Goal: Information Seeking & Learning: Learn about a topic

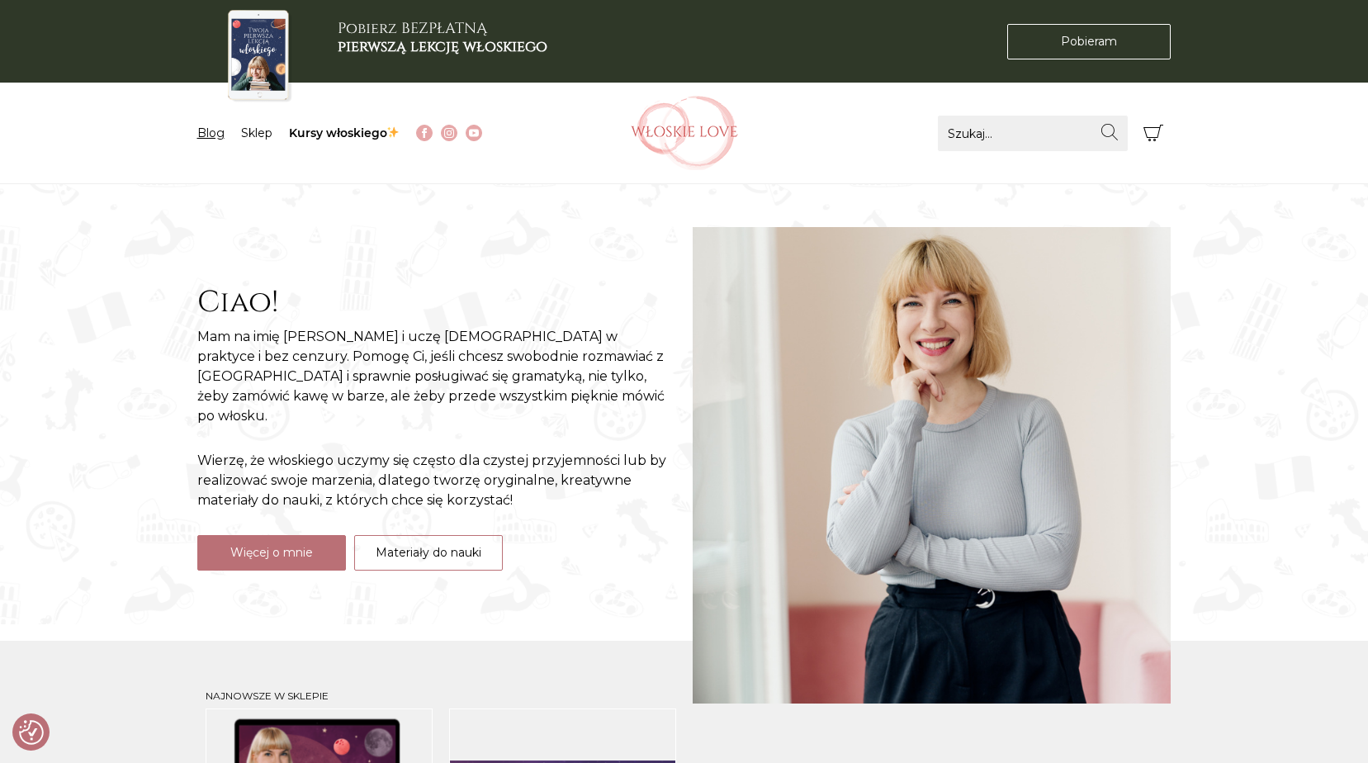
click at [204, 135] on link "Blog" at bounding box center [210, 132] width 27 height 15
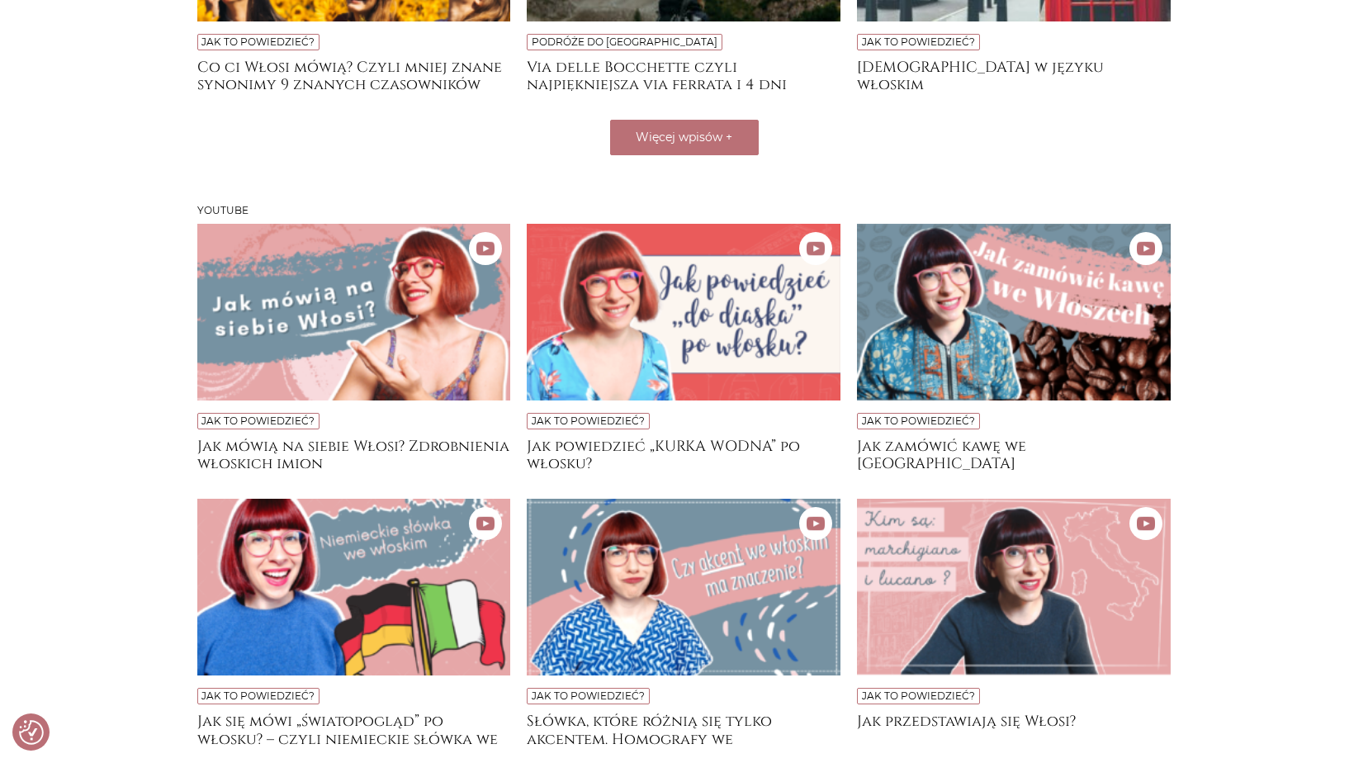
scroll to position [892, 0]
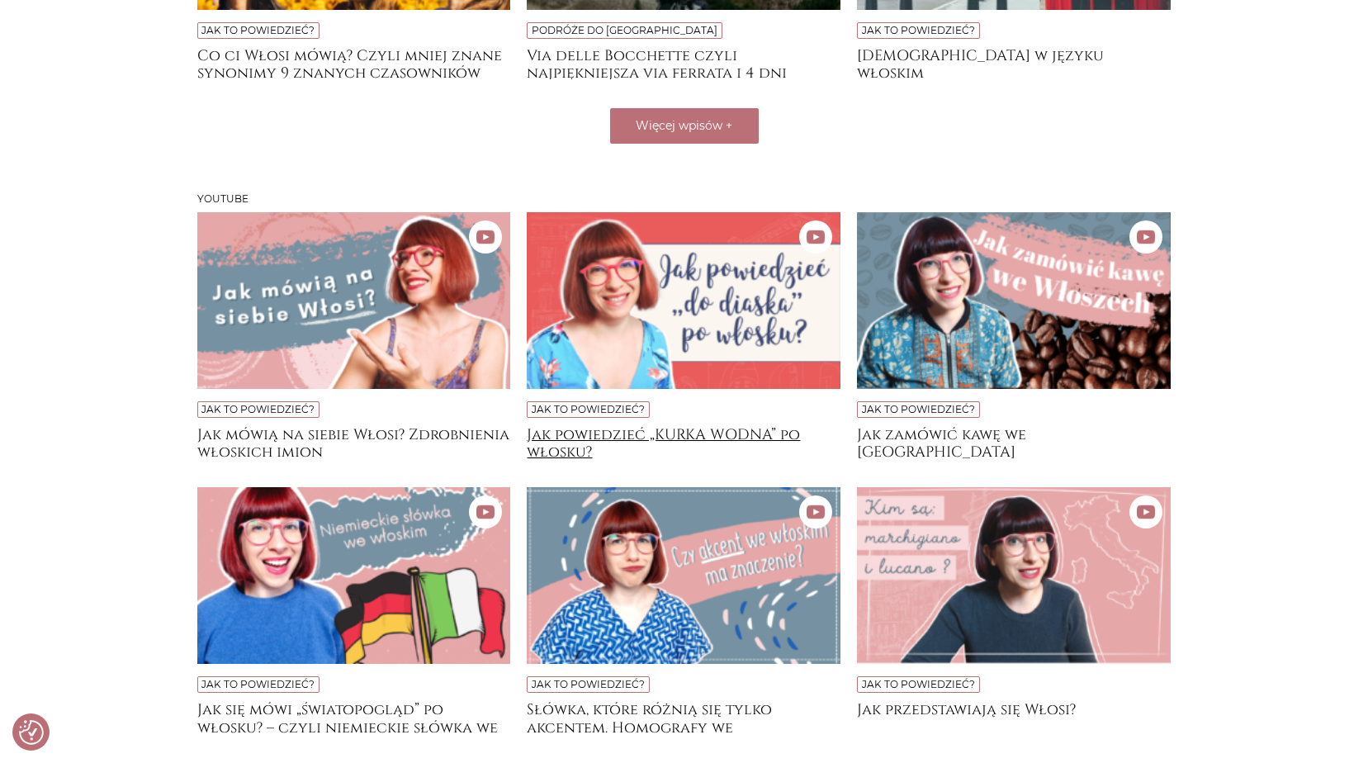
click at [618, 437] on h4 "Jak powiedzieć „KURKA WODNA” po włosku?" at bounding box center [684, 442] width 314 height 33
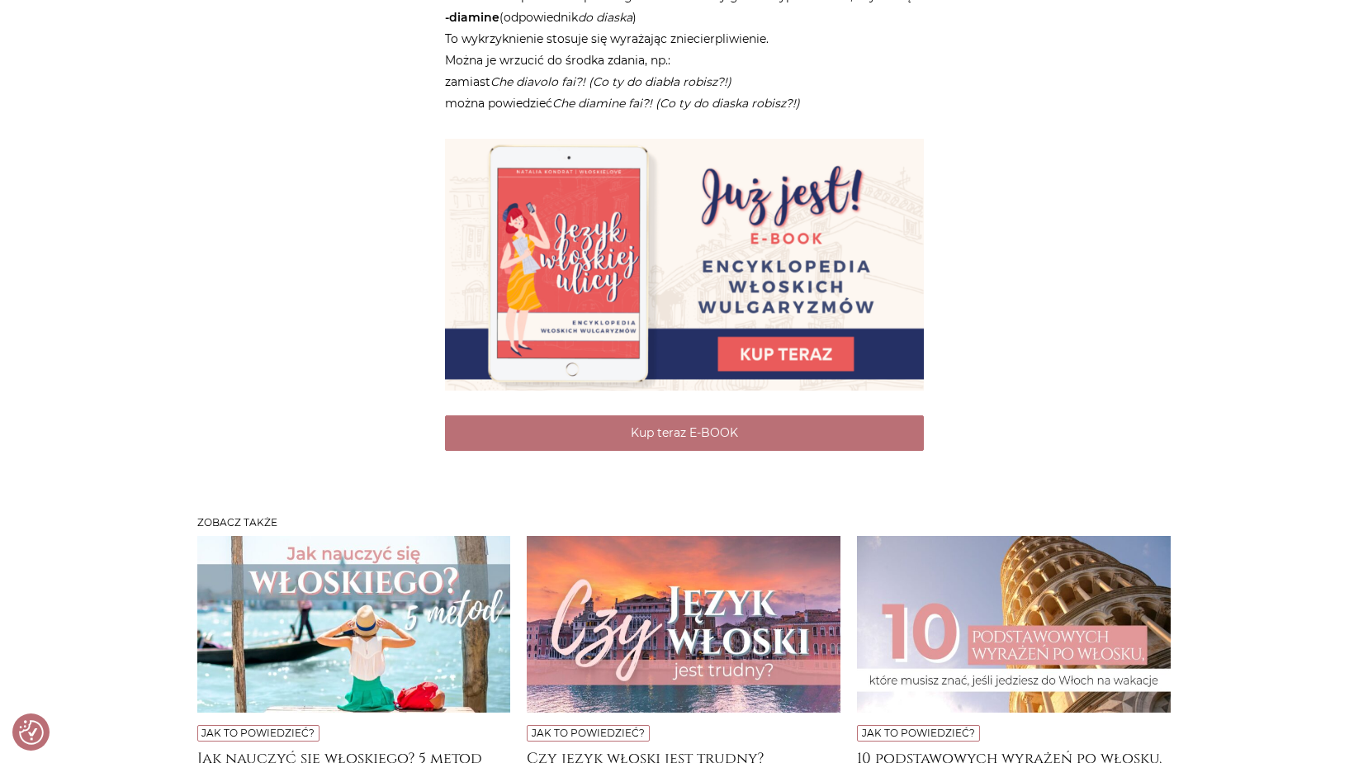
scroll to position [2344, 0]
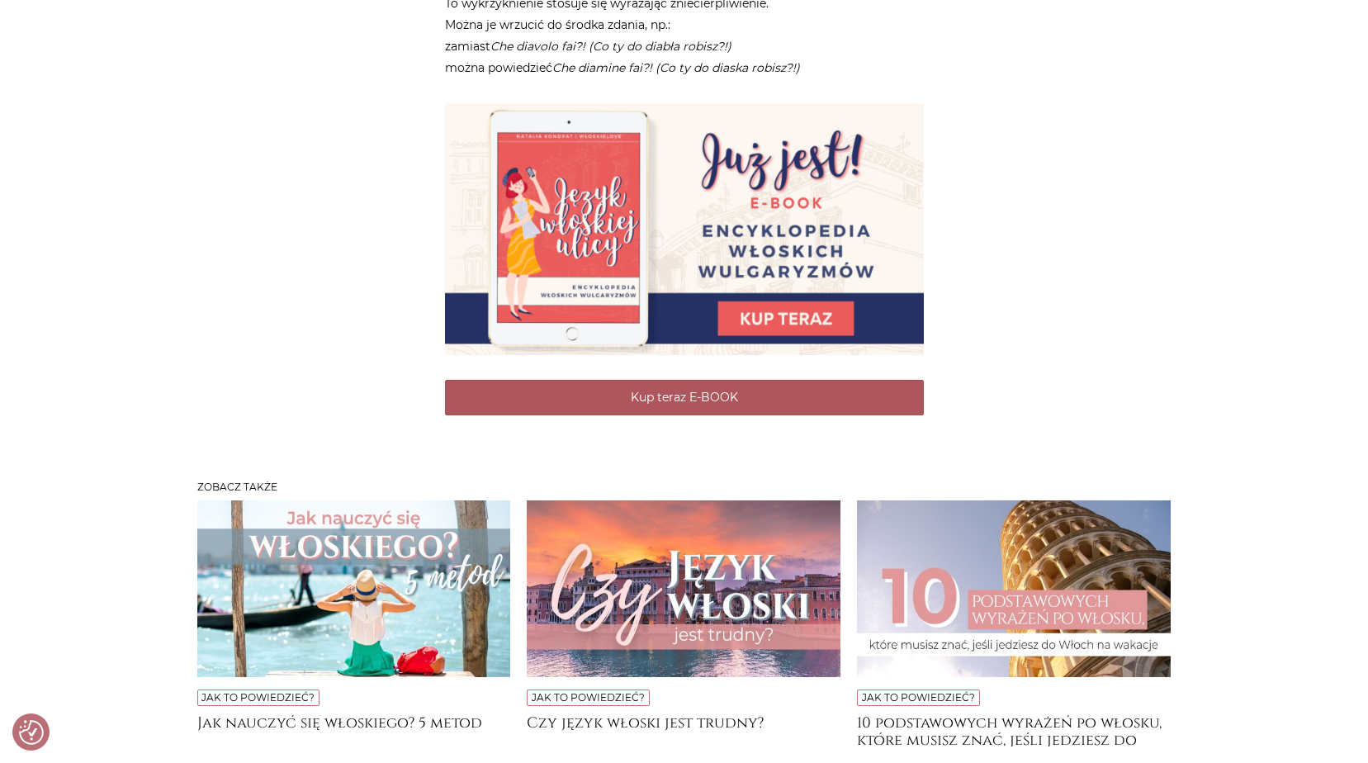
click at [653, 381] on link "Kup teraz E-BOOK" at bounding box center [684, 397] width 479 height 35
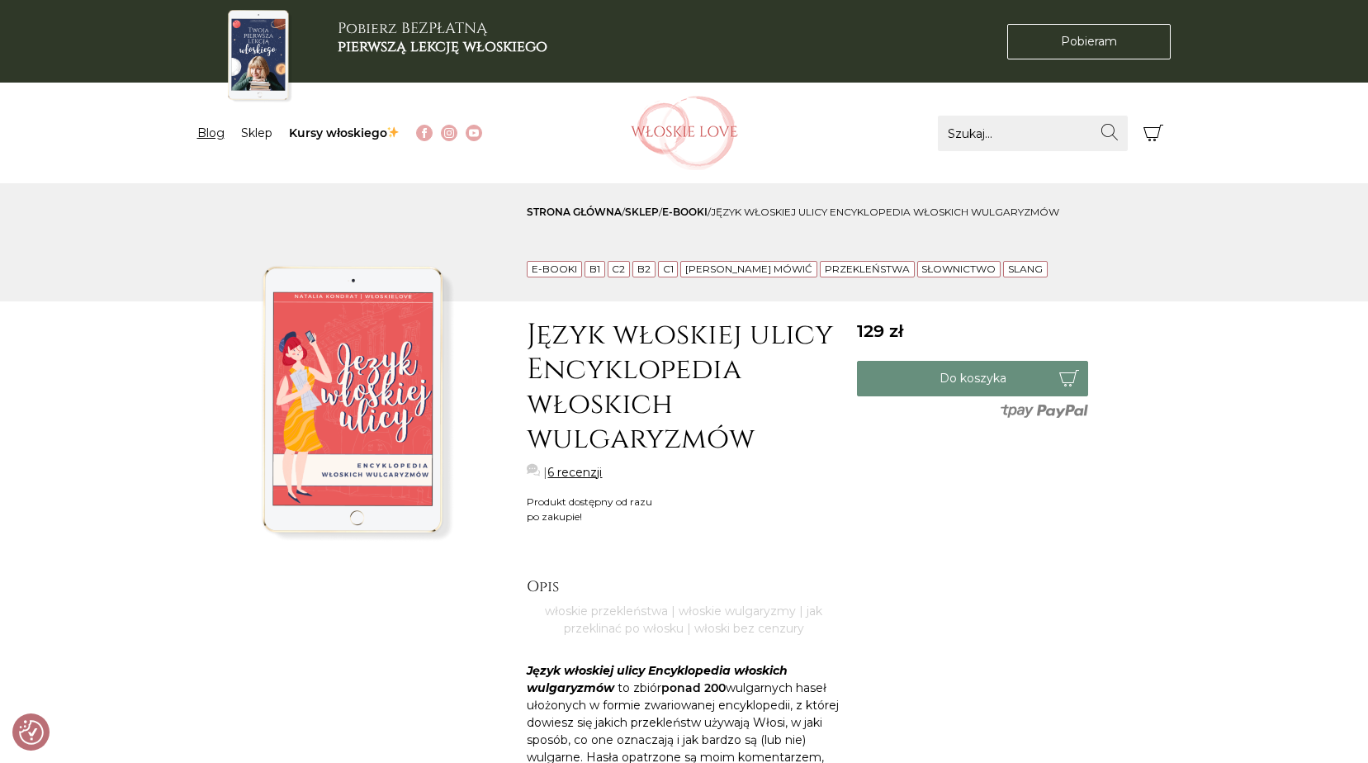
click at [206, 138] on link "Blog" at bounding box center [210, 132] width 27 height 15
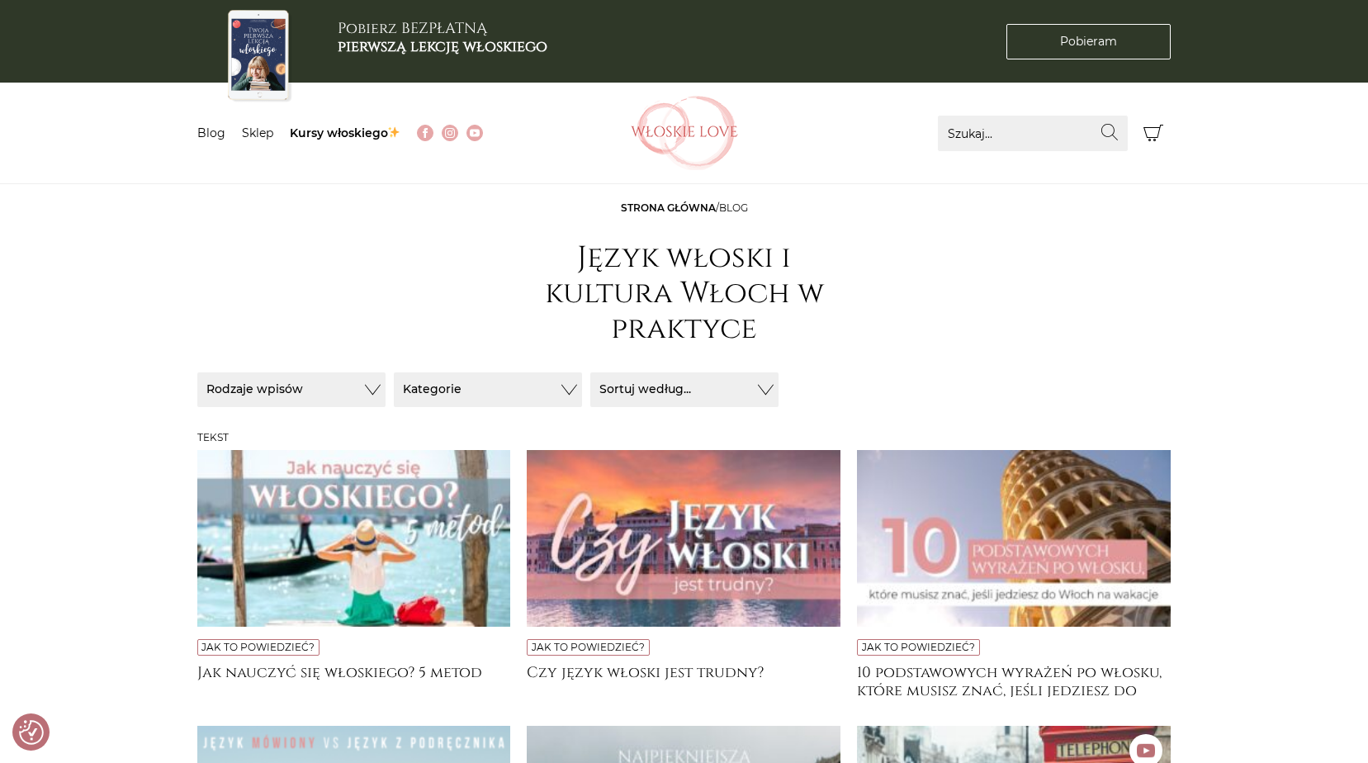
click at [264, 46] on img at bounding box center [259, 56] width 72 height 99
click at [1069, 50] on link "Pobieram Pobieram" at bounding box center [1088, 41] width 164 height 35
